Goal: Download file/media

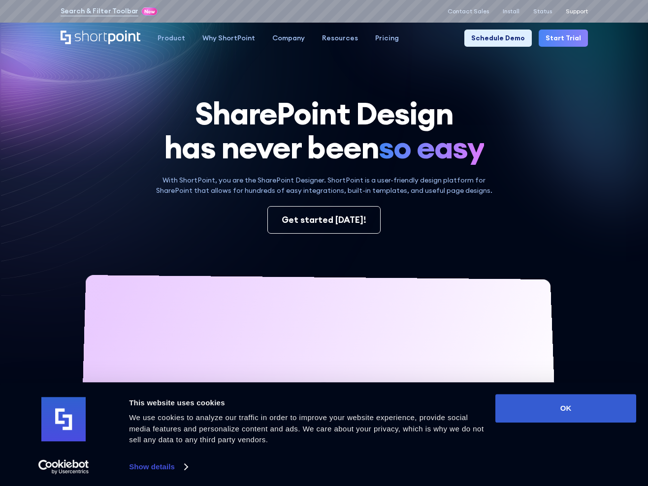
click at [582, 13] on p "Support" at bounding box center [576, 11] width 22 height 7
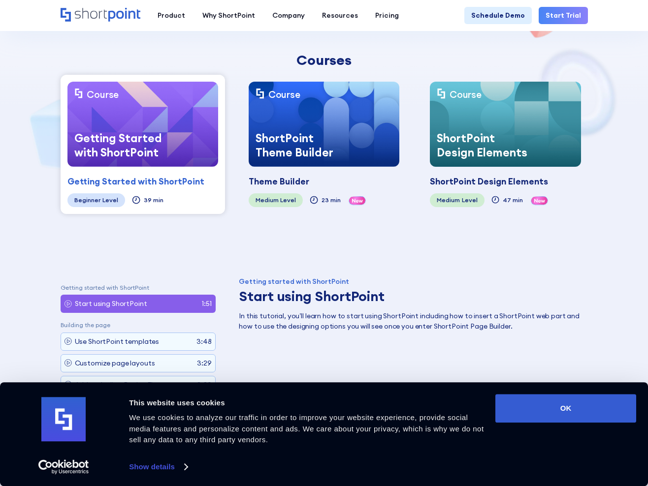
scroll to position [394, 0]
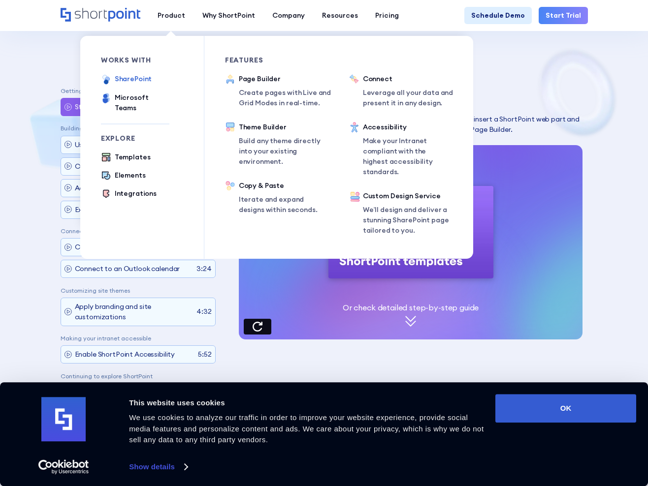
click at [141, 80] on div "SharePoint" at bounding box center [133, 79] width 37 height 10
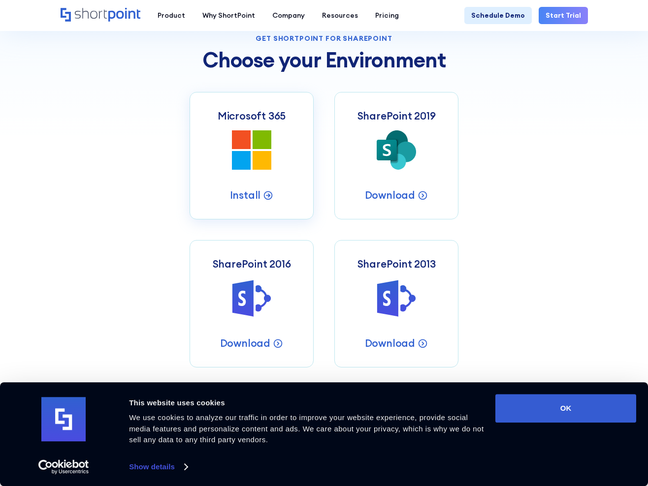
scroll to position [394, 0]
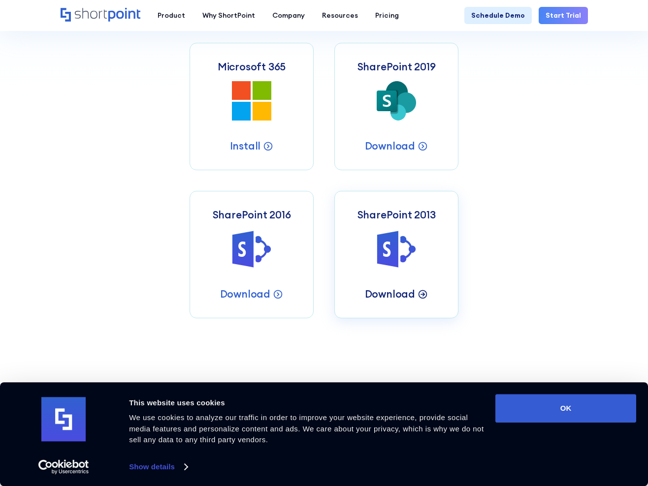
click at [394, 293] on p "Download" at bounding box center [390, 293] width 50 height 13
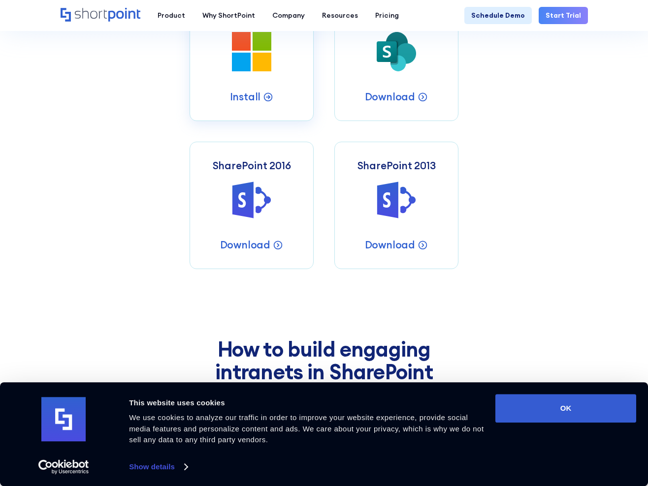
scroll to position [344, 0]
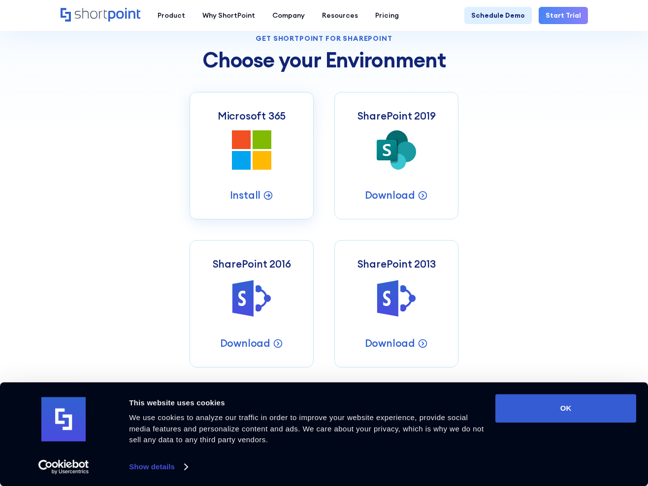
click at [252, 167] on icon "Microsoft 365 SharePoint Intranets" at bounding box center [252, 150] width 40 height 40
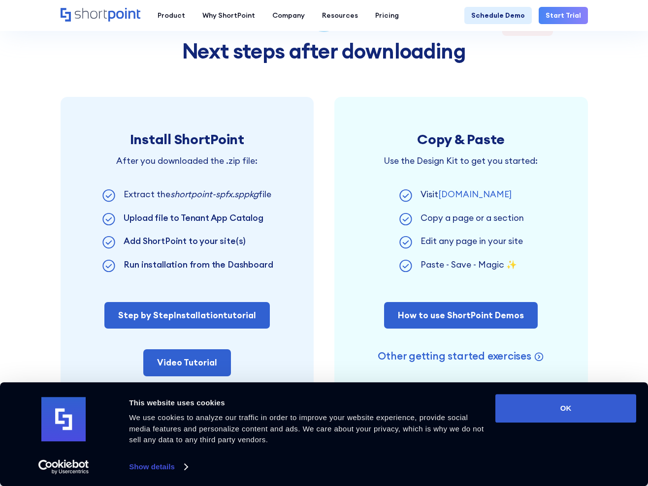
scroll to position [541, 0]
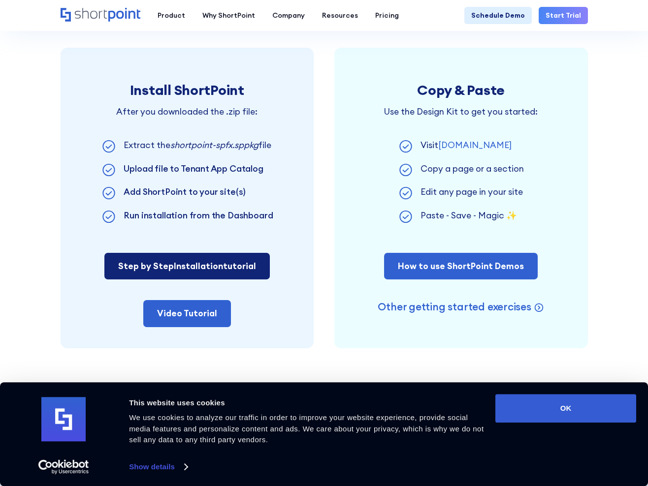
click at [204, 264] on span "Installation" at bounding box center [198, 265] width 49 height 11
